Goal: Task Accomplishment & Management: Use online tool/utility

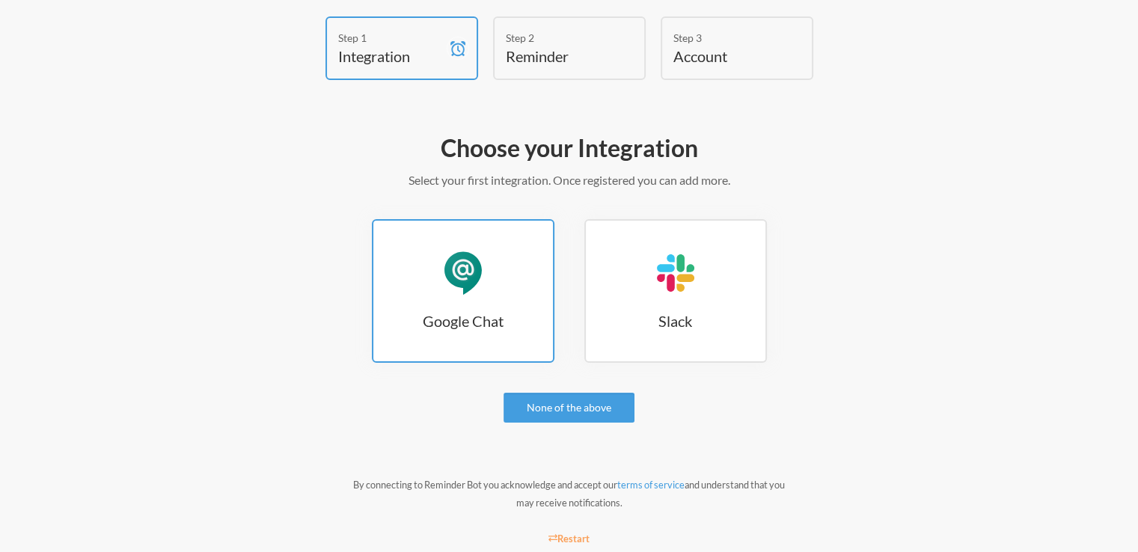
scroll to position [104, 0]
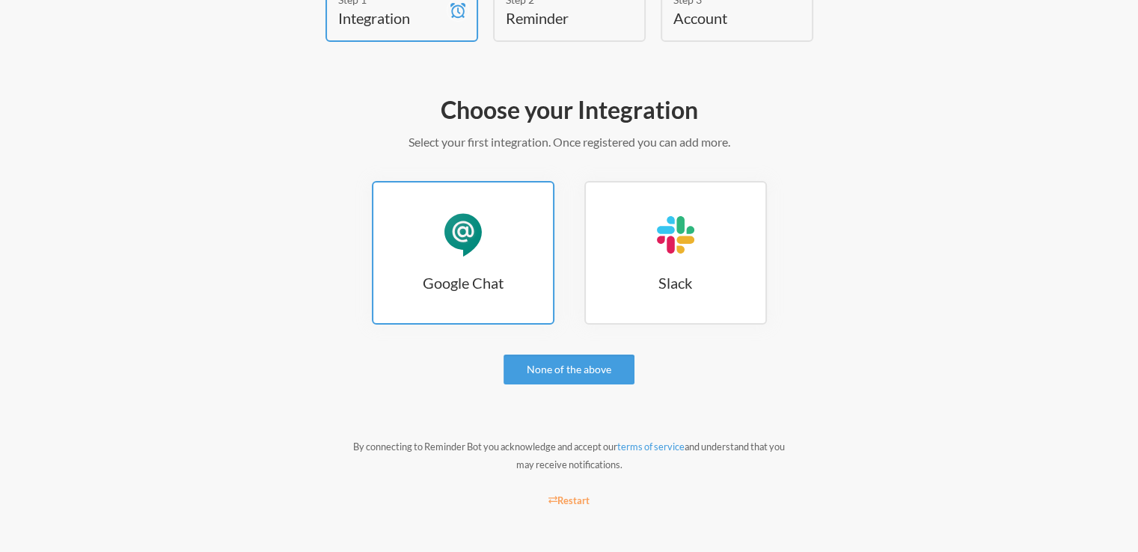
click at [472, 281] on h3 "Google Chat" at bounding box center [463, 282] width 180 height 21
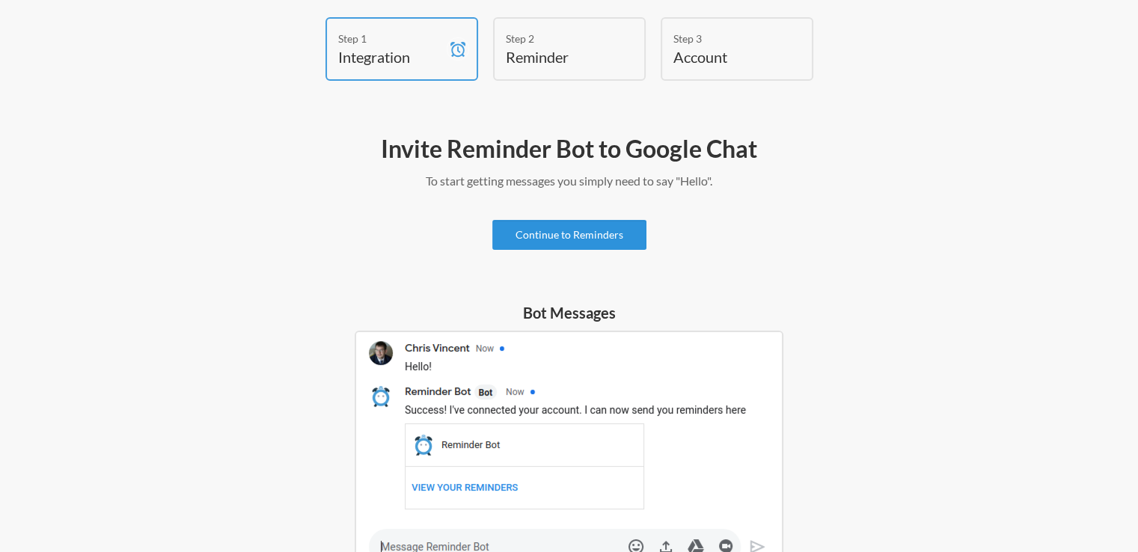
scroll to position [64, 0]
click at [553, 227] on link "Continue to Reminders" at bounding box center [569, 236] width 154 height 30
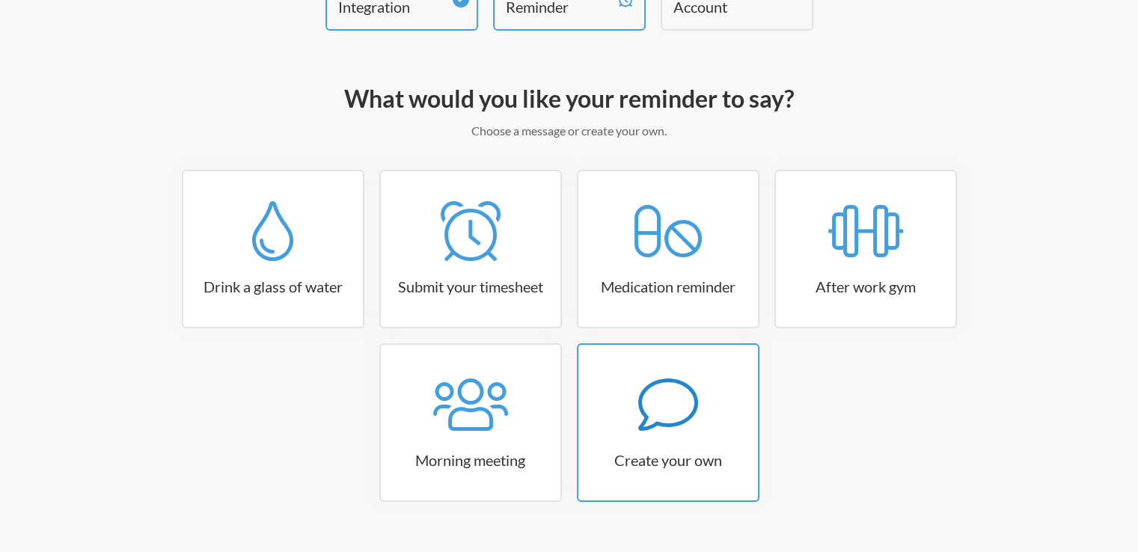
scroll to position [145, 0]
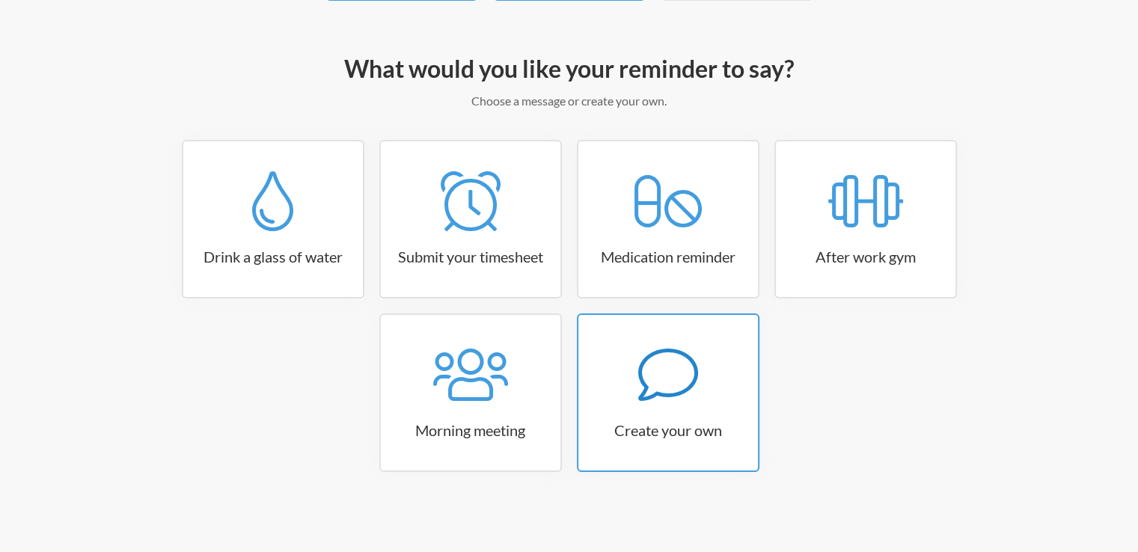
click at [651, 411] on link "Create your own" at bounding box center [668, 392] width 182 height 159
select select "08:30:00"
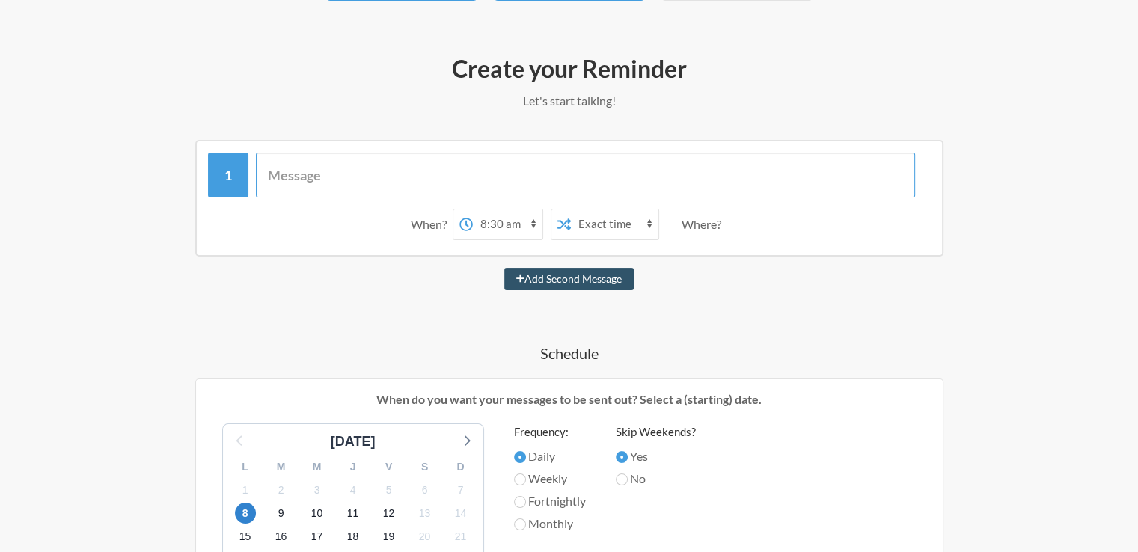
click at [302, 182] on input "text" at bounding box center [585, 175] width 659 height 45
type input "Instalación de core financiero institucionales"
